Goal: Task Accomplishment & Management: Complete application form

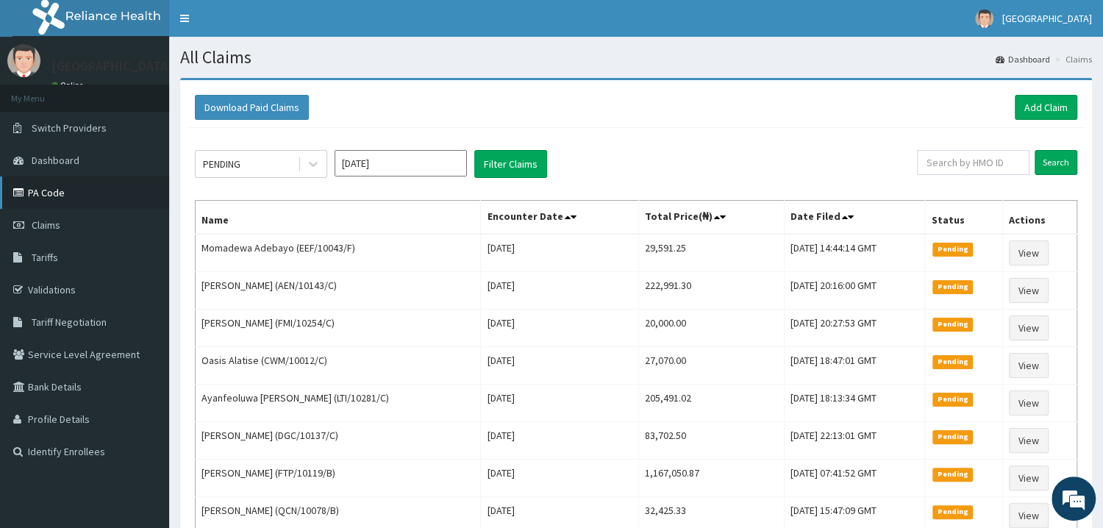
click at [51, 196] on link "PA Code" at bounding box center [84, 192] width 169 height 32
click at [1023, 110] on link "Add Claim" at bounding box center [1046, 107] width 62 height 25
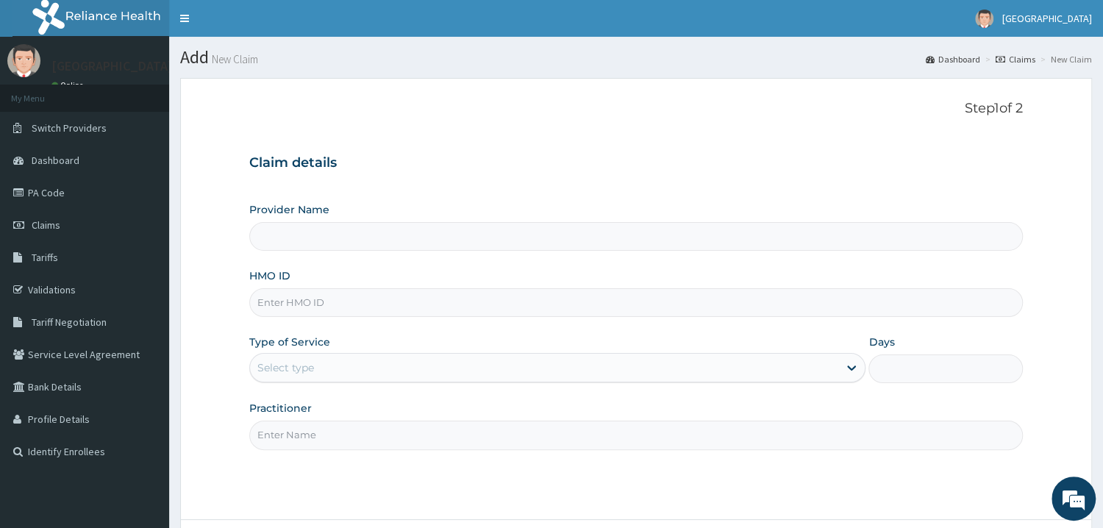
type input "Mother and Child Hospital - Omole"
click at [315, 299] on input "HMO ID" at bounding box center [635, 302] width 773 height 29
type input "FTP/10160/A"
click at [358, 377] on div "Select type" at bounding box center [544, 368] width 589 height 24
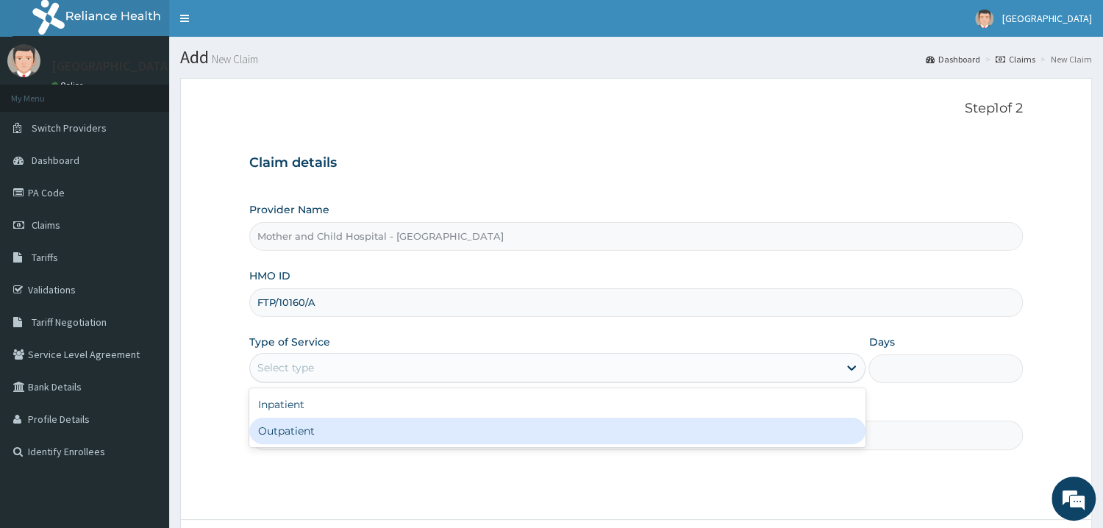
click at [354, 440] on div "Outpatient" at bounding box center [557, 431] width 617 height 26
type input "1"
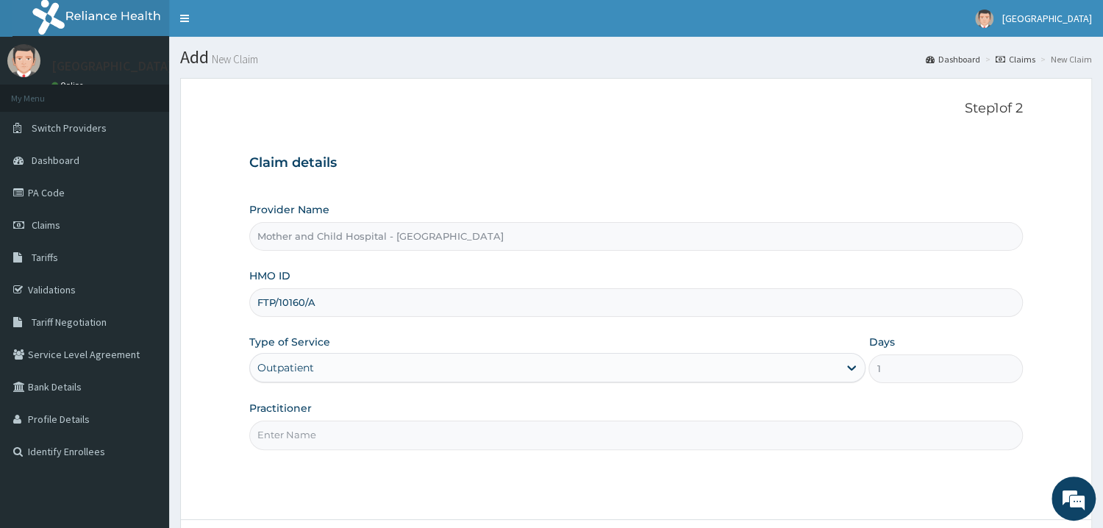
click at [323, 440] on input "Practitioner" at bounding box center [635, 435] width 773 height 29
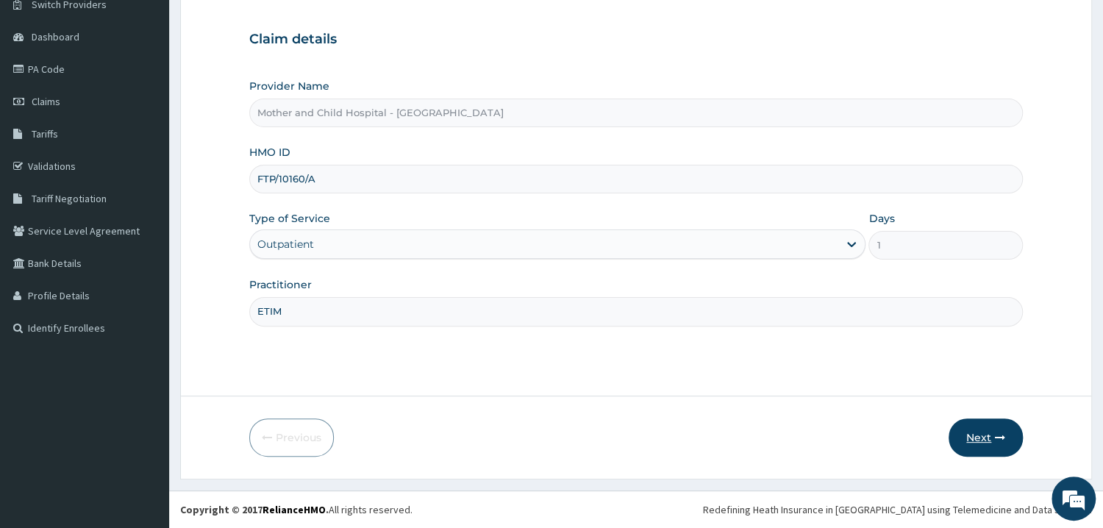
type input "ETIM"
click at [976, 441] on button "Next" at bounding box center [985, 437] width 74 height 38
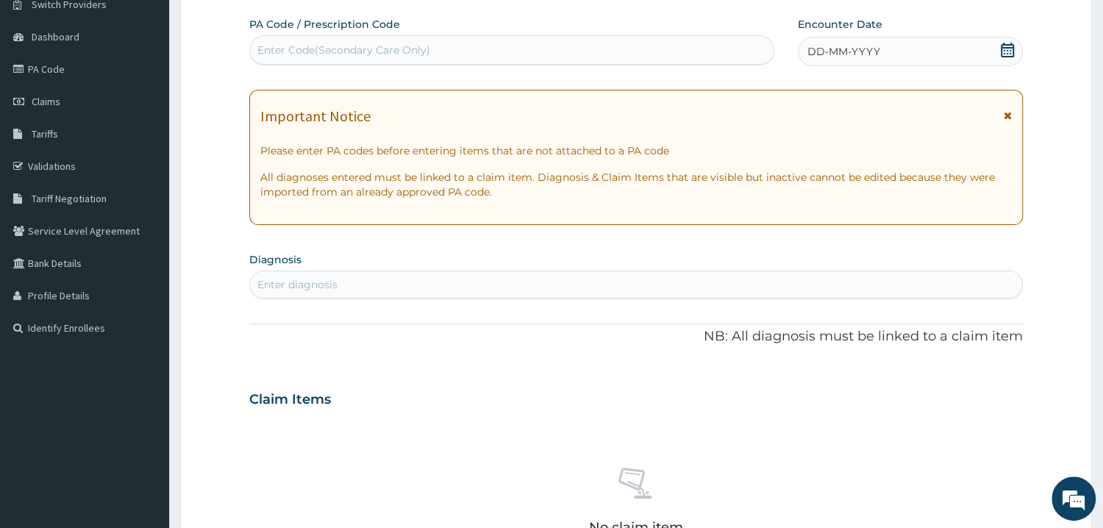
click at [504, 49] on div "Enter Code(Secondary Care Only)" at bounding box center [512, 50] width 524 height 24
paste input "PA/8C95D6"
type input "PA/8C95D6"
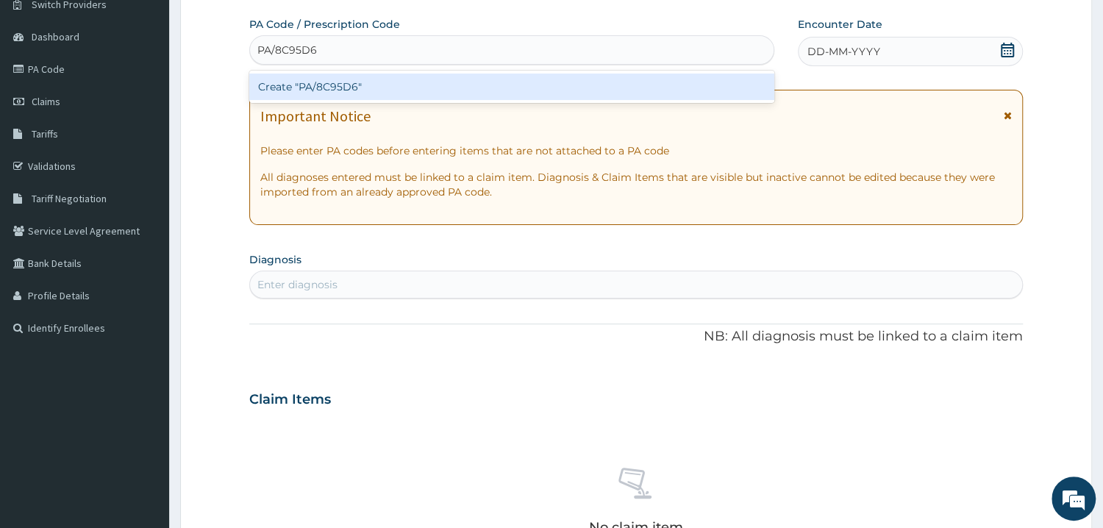
click at [262, 86] on div "Create "PA/8C95D6"" at bounding box center [511, 87] width 525 height 26
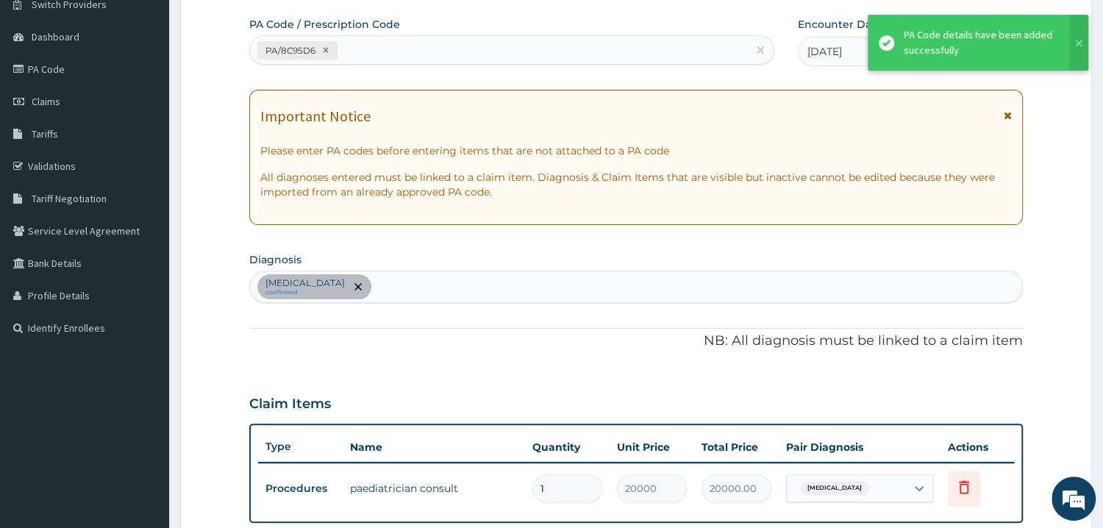
scroll to position [439, 0]
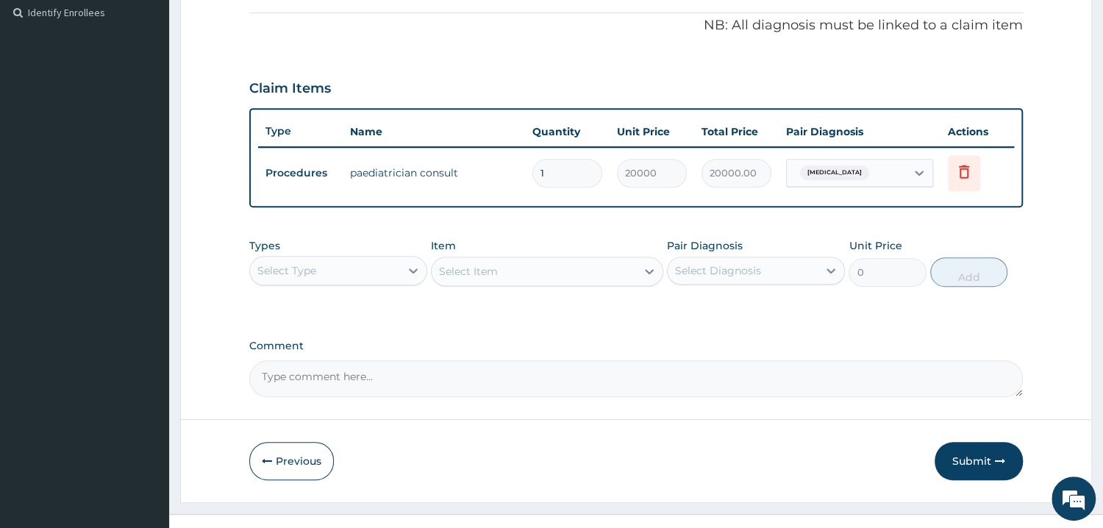
click at [383, 265] on div "Select Type" at bounding box center [325, 271] width 150 height 24
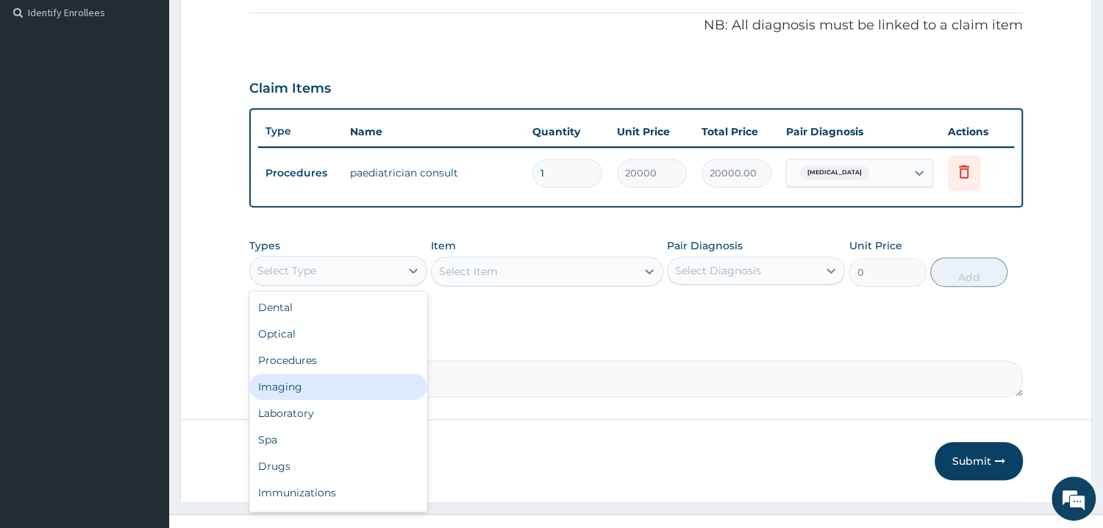
scroll to position [50, 0]
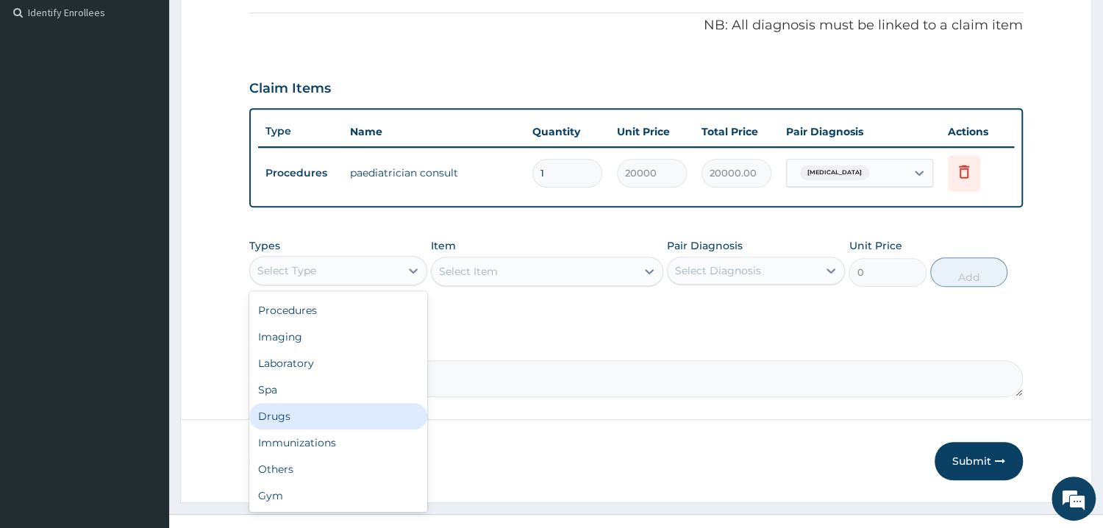
click at [303, 410] on div "Drugs" at bounding box center [338, 416] width 178 height 26
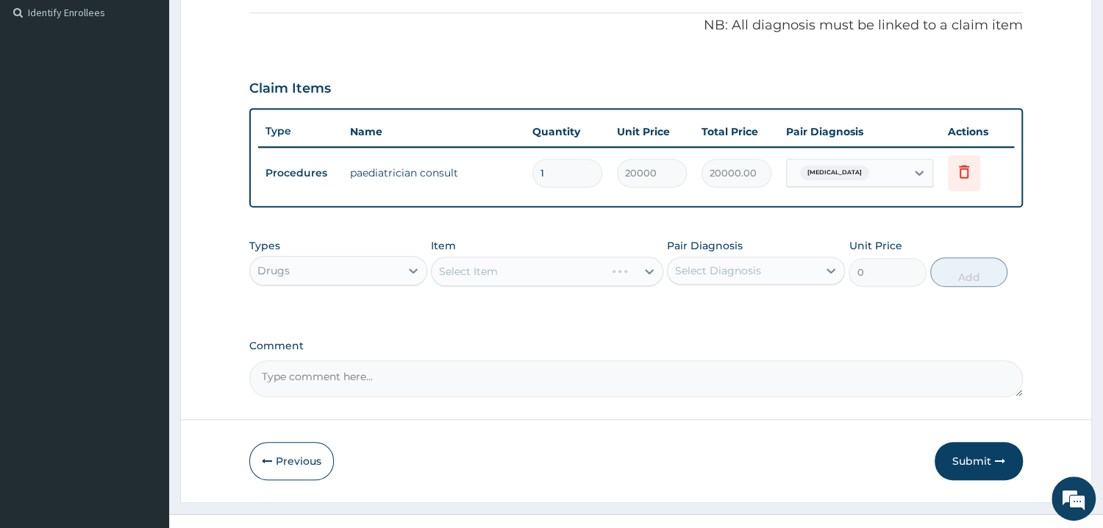
click at [564, 279] on div "Select Item" at bounding box center [547, 271] width 232 height 29
